Goal: Transaction & Acquisition: Purchase product/service

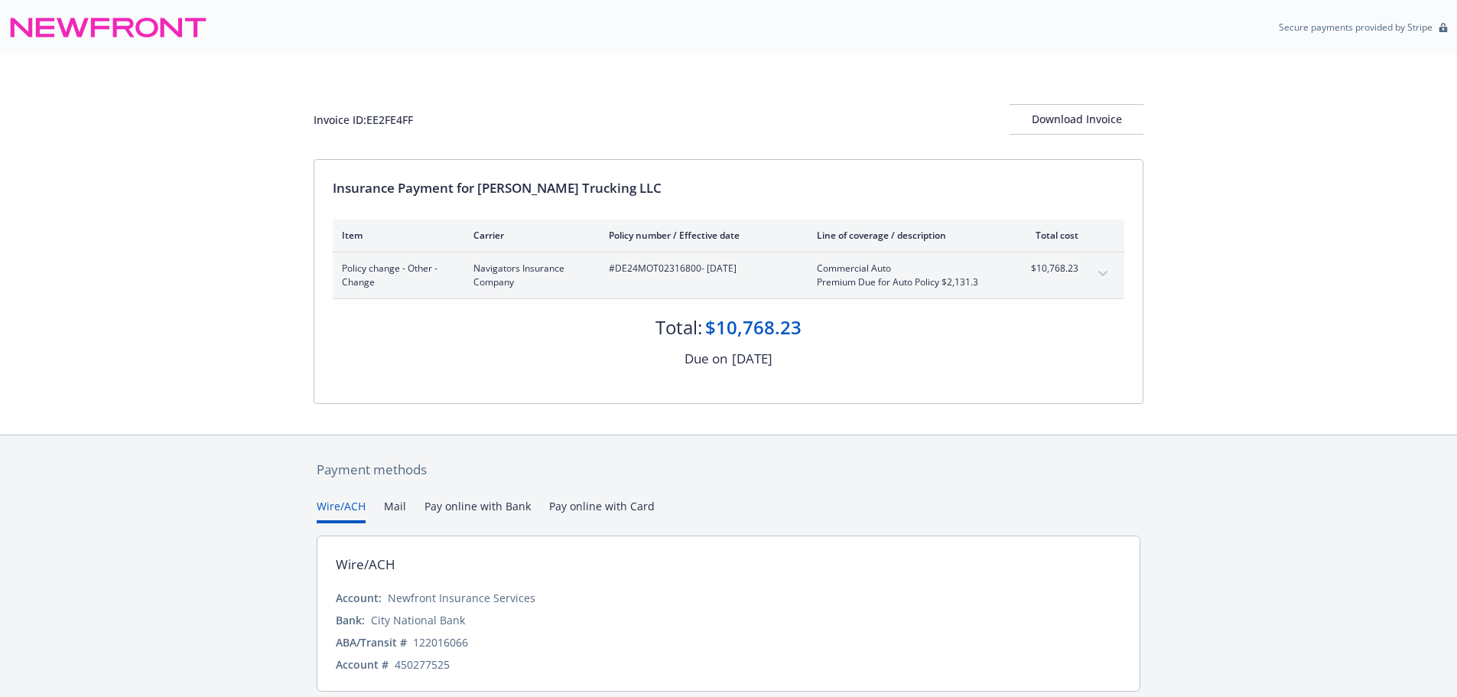
scroll to position [54, 0]
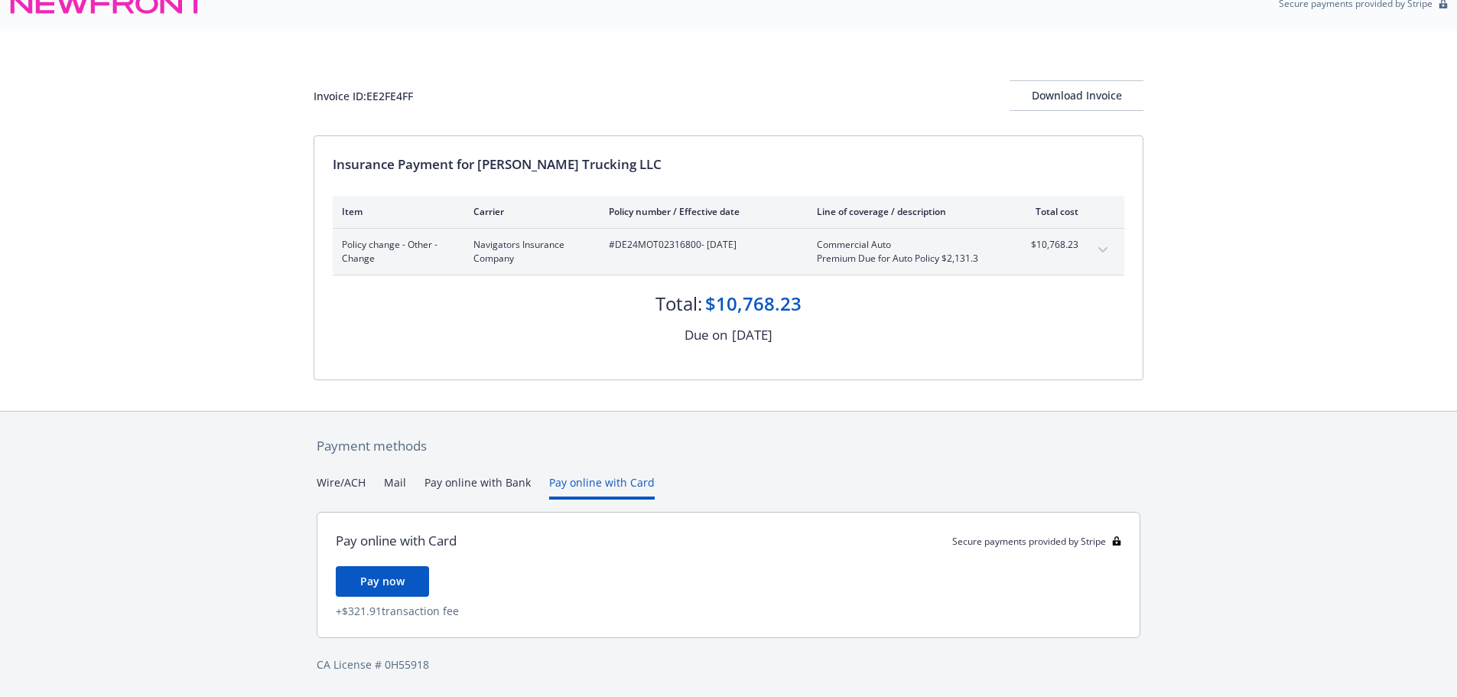
click at [577, 450] on div "Payment methods Wire/ACH Mail Pay online with Bank Pay online with Card Pay onl…" at bounding box center [728, 554] width 830 height 286
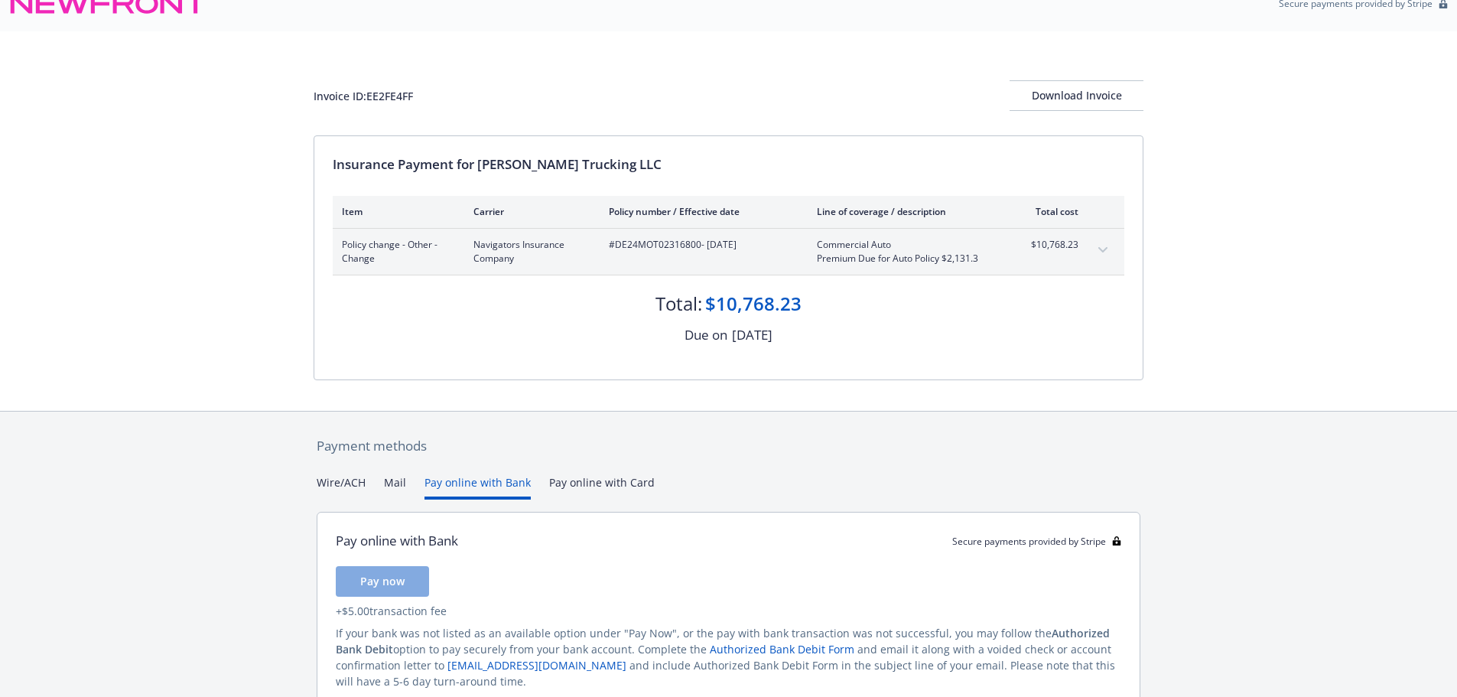
click at [462, 477] on button "Pay online with Bank" at bounding box center [477, 486] width 106 height 25
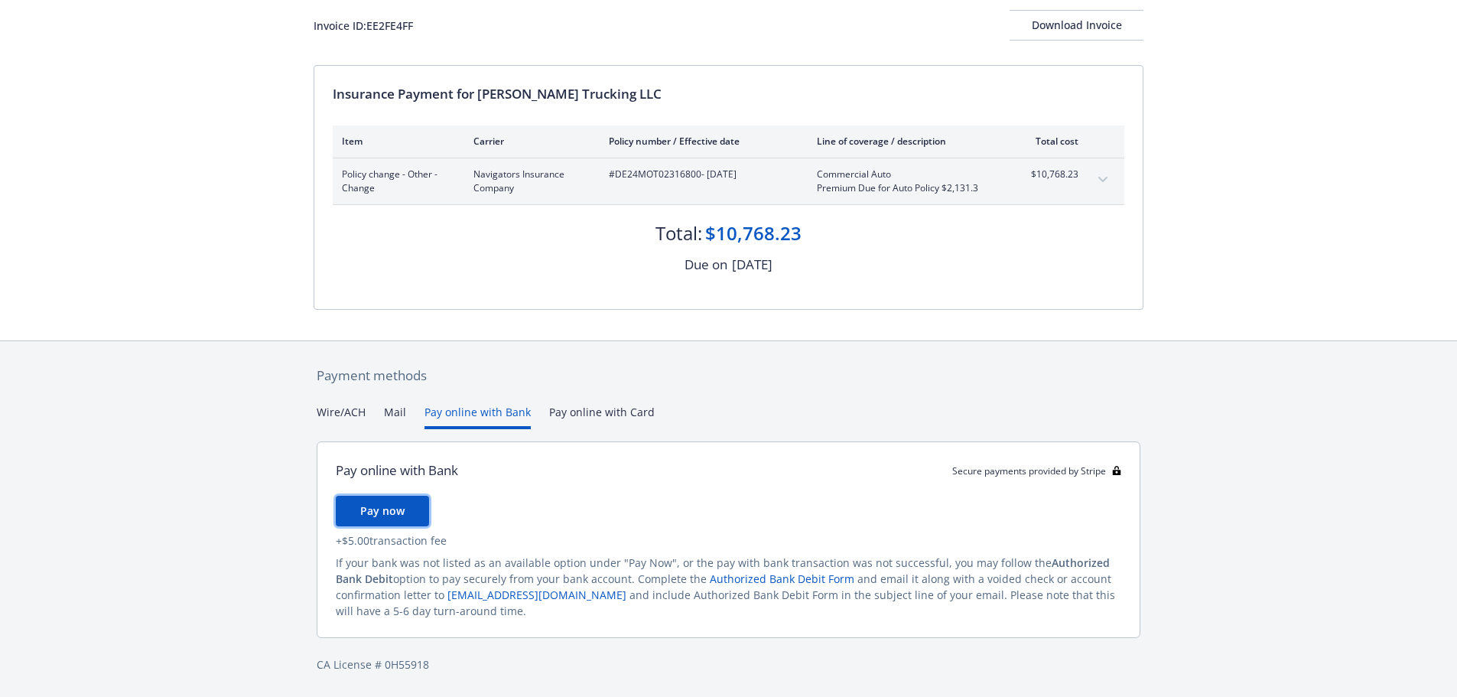
click at [401, 515] on span "Pay now" at bounding box center [382, 510] width 44 height 15
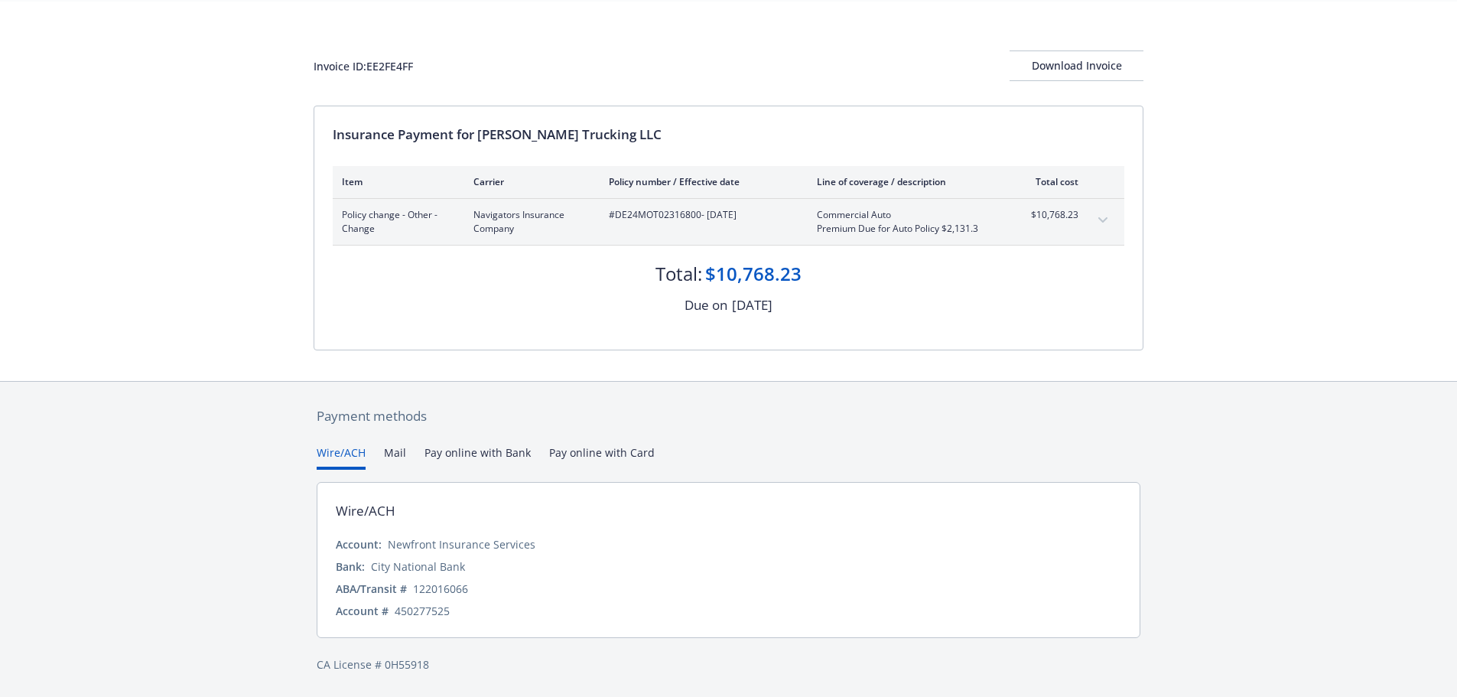
click at [333, 415] on div "Payment methods Wire/ACH Mail Pay online with Bank Pay online with Card Wire/AC…" at bounding box center [728, 540] width 830 height 316
click at [390, 441] on div "Payment methods Wire/ACH Mail Pay online with Bank Pay online with Card Wire/AC…" at bounding box center [728, 540] width 830 height 316
click at [387, 454] on button "Mail" at bounding box center [395, 456] width 22 height 25
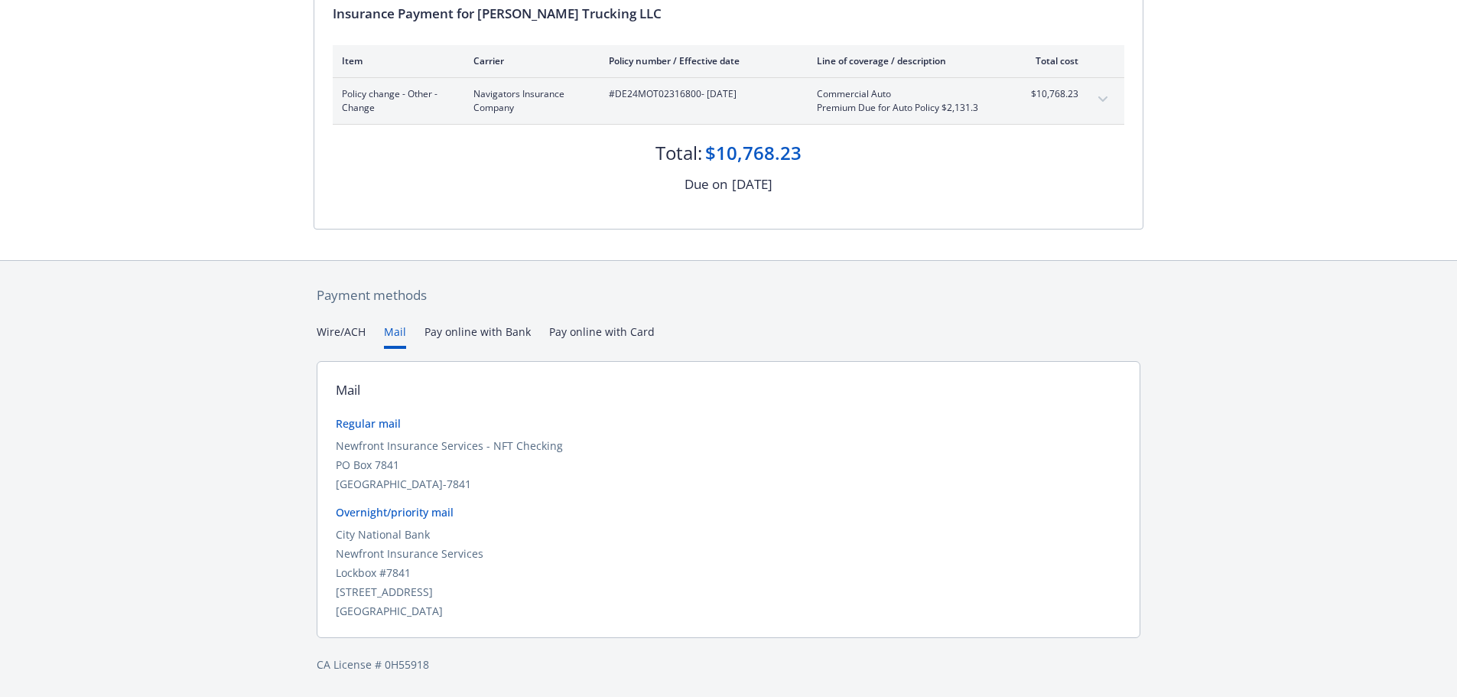
scroll to position [0, 0]
